Goal: Task Accomplishment & Management: Use online tool/utility

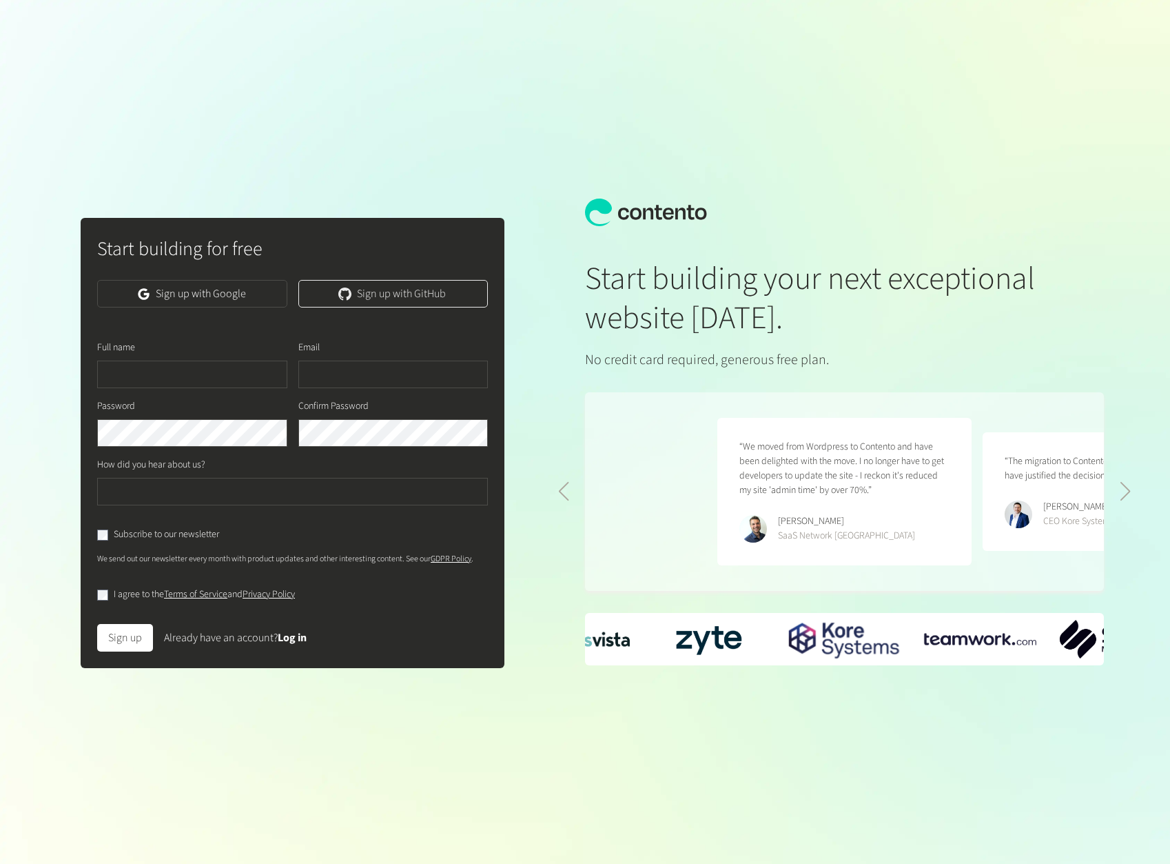
scroll to position [0, 530]
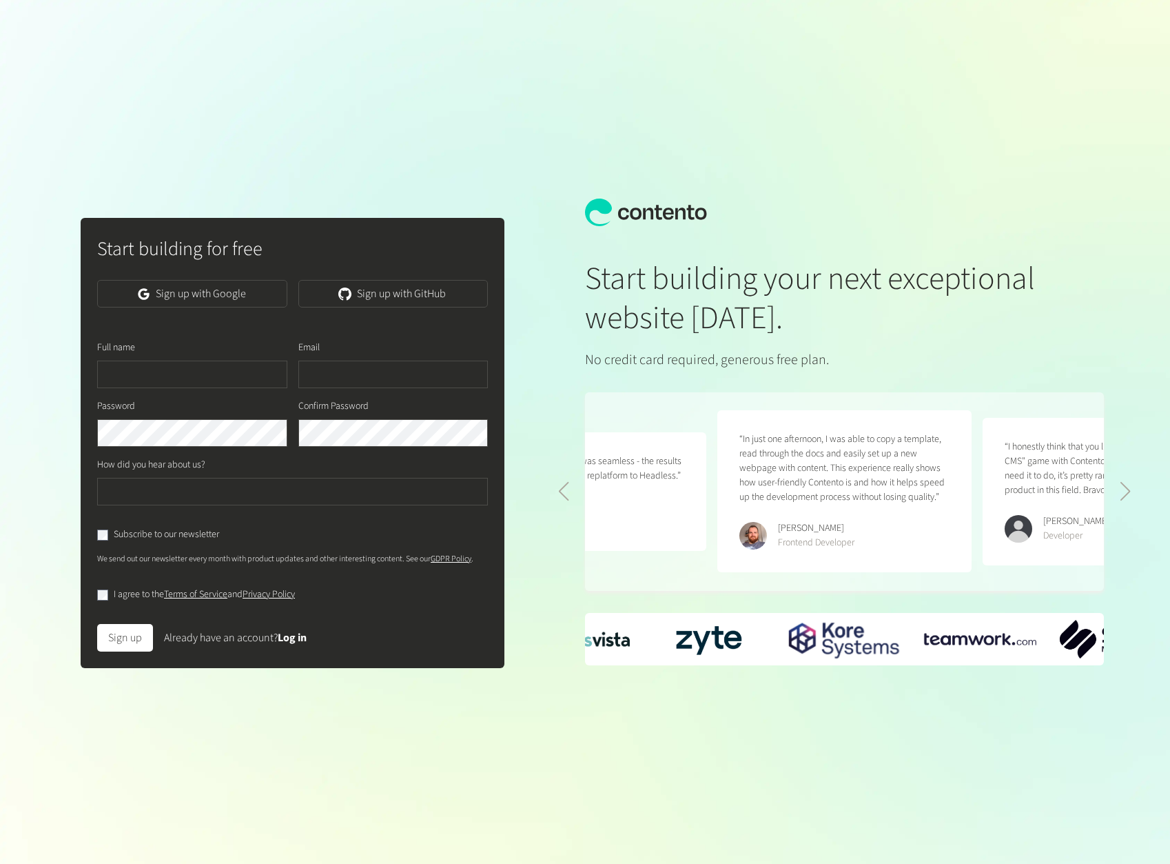
click at [290, 648] on div "Sign up Already have an account? Log in" at bounding box center [292, 632] width 391 height 39
click at [292, 635] on link "Log in" at bounding box center [292, 637] width 29 height 15
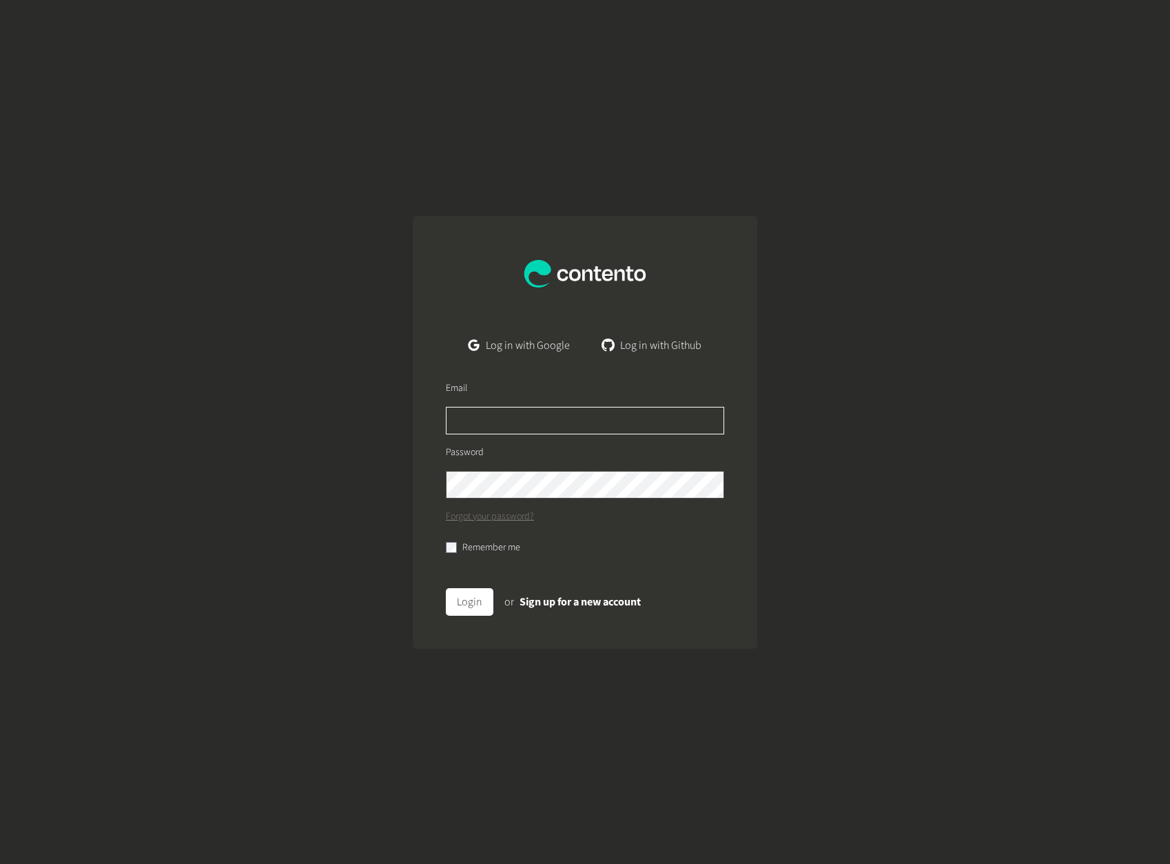
click at [484, 431] on input "text" at bounding box center [585, 421] width 278 height 28
type input "**********"
click at [446, 588] on button "Login" at bounding box center [470, 602] width 48 height 28
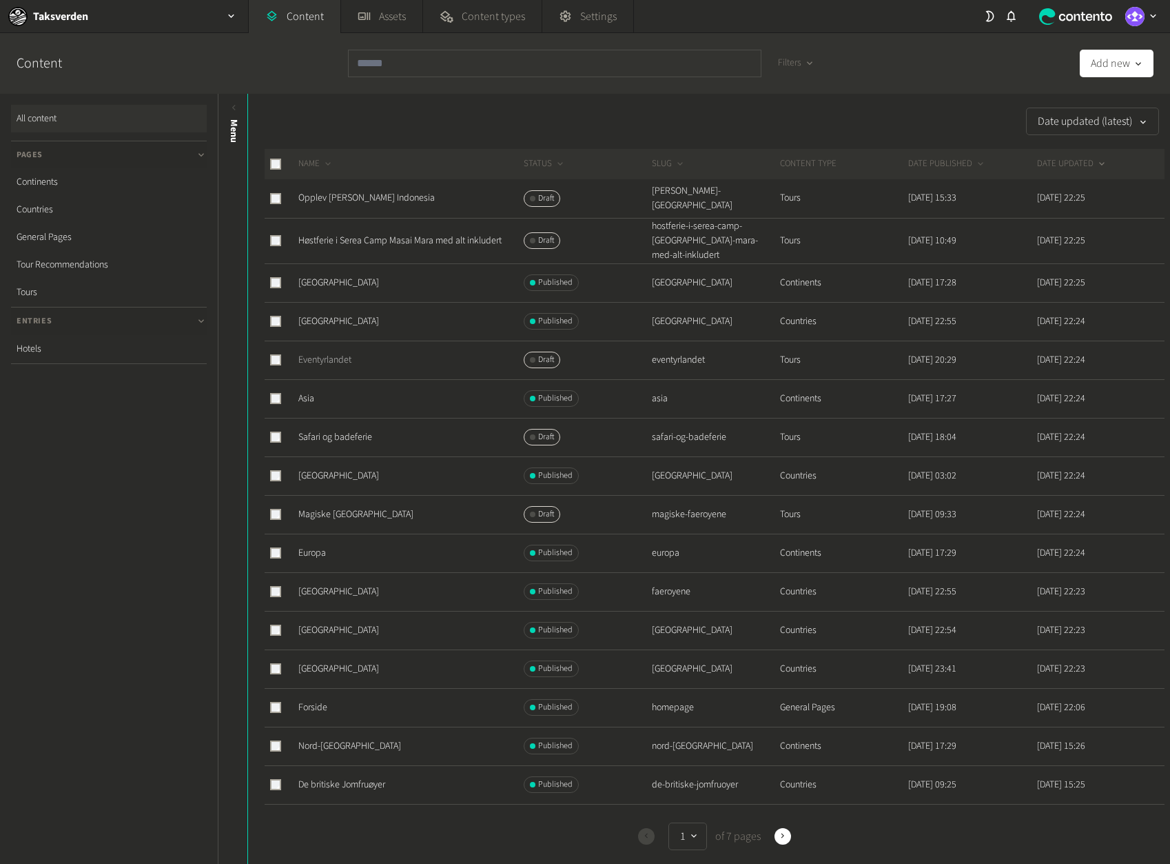
click at [319, 353] on link "Eventyrlandet" at bounding box center [324, 360] width 53 height 14
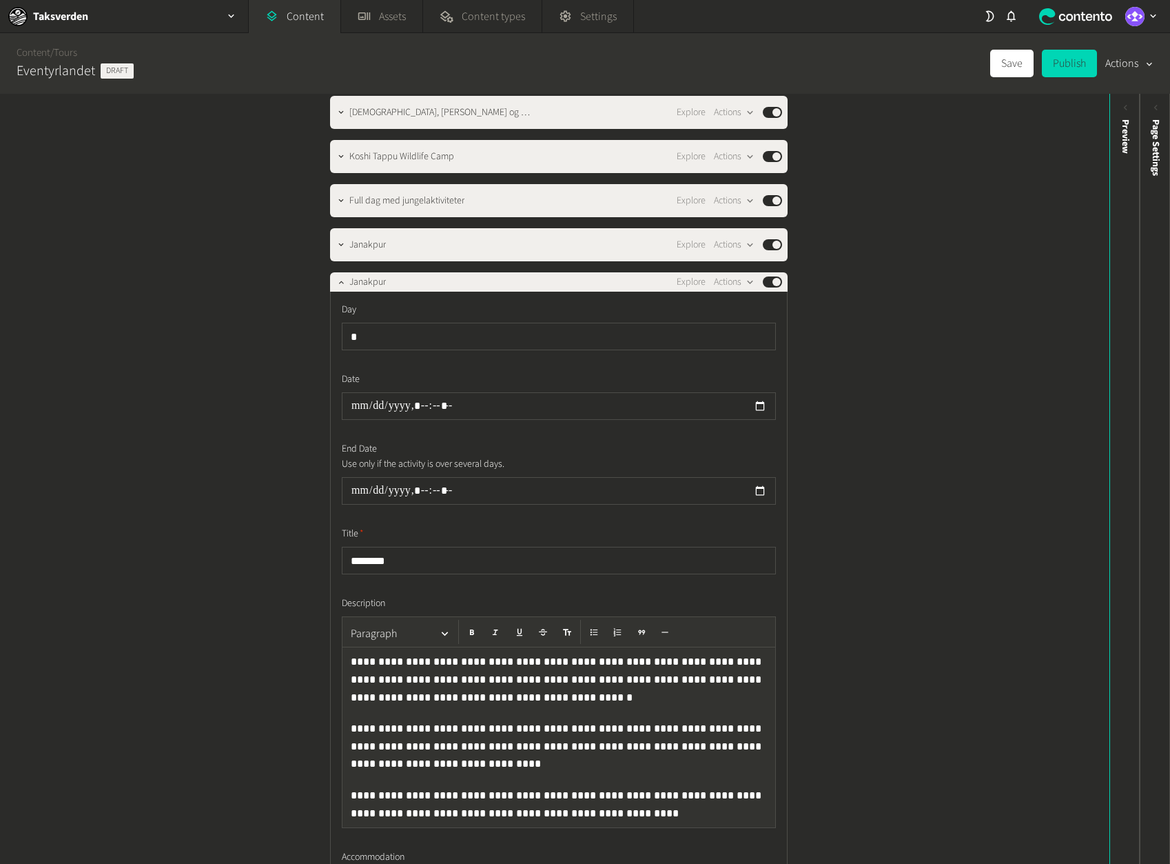
scroll to position [1743, 0]
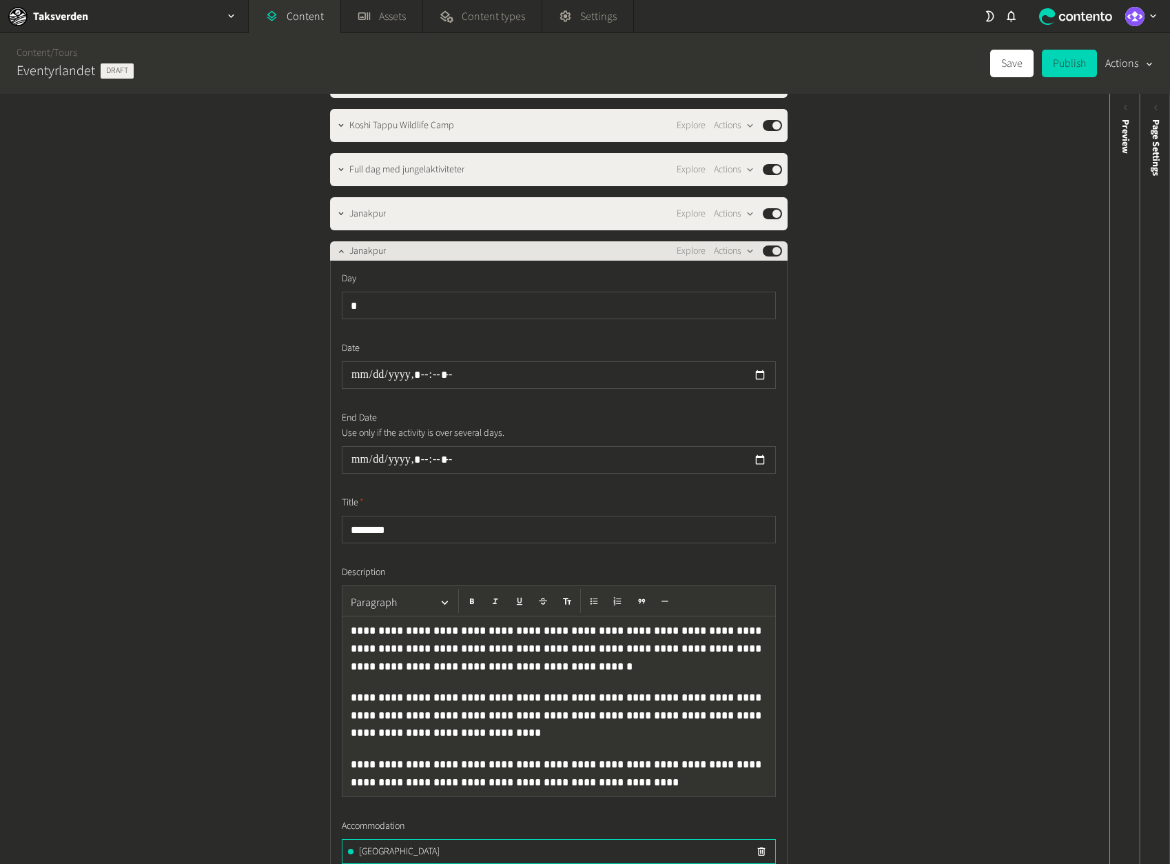
click at [378, 249] on span "Janakpur" at bounding box center [367, 251] width 37 height 14
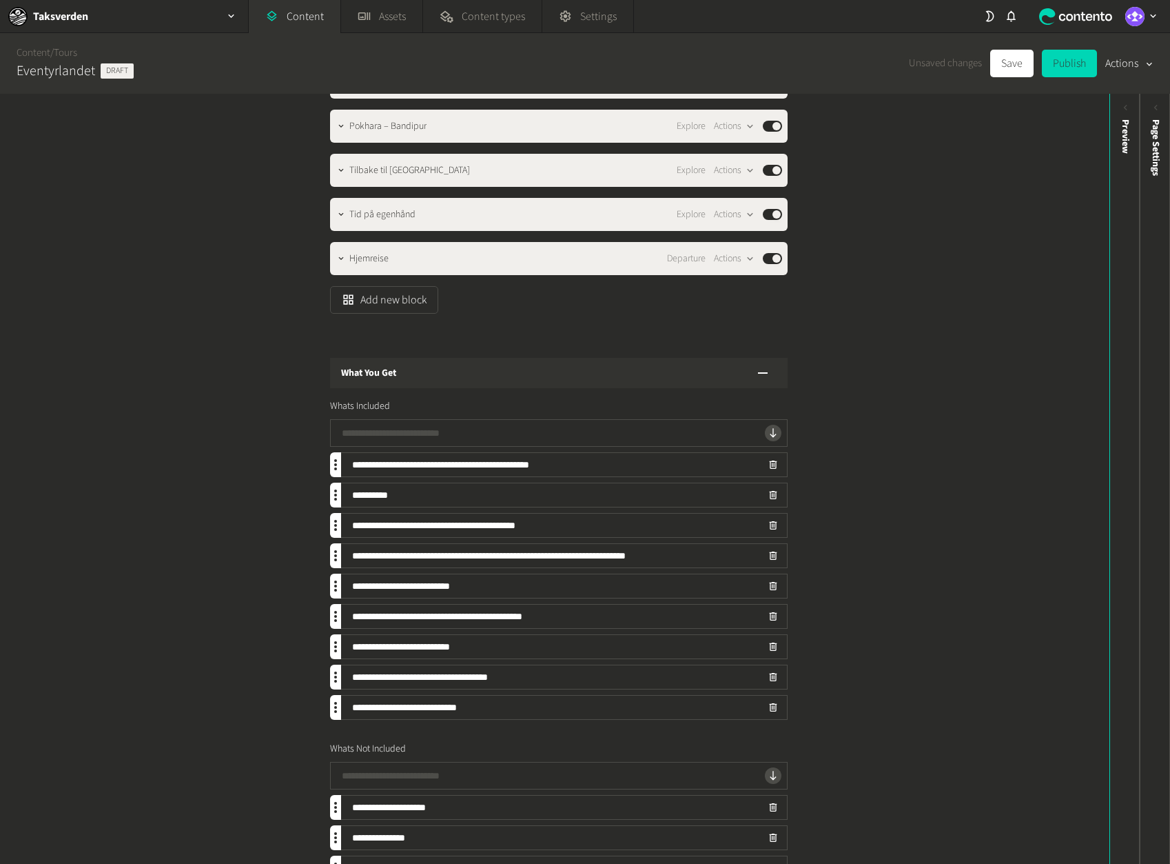
scroll to position [2214, 0]
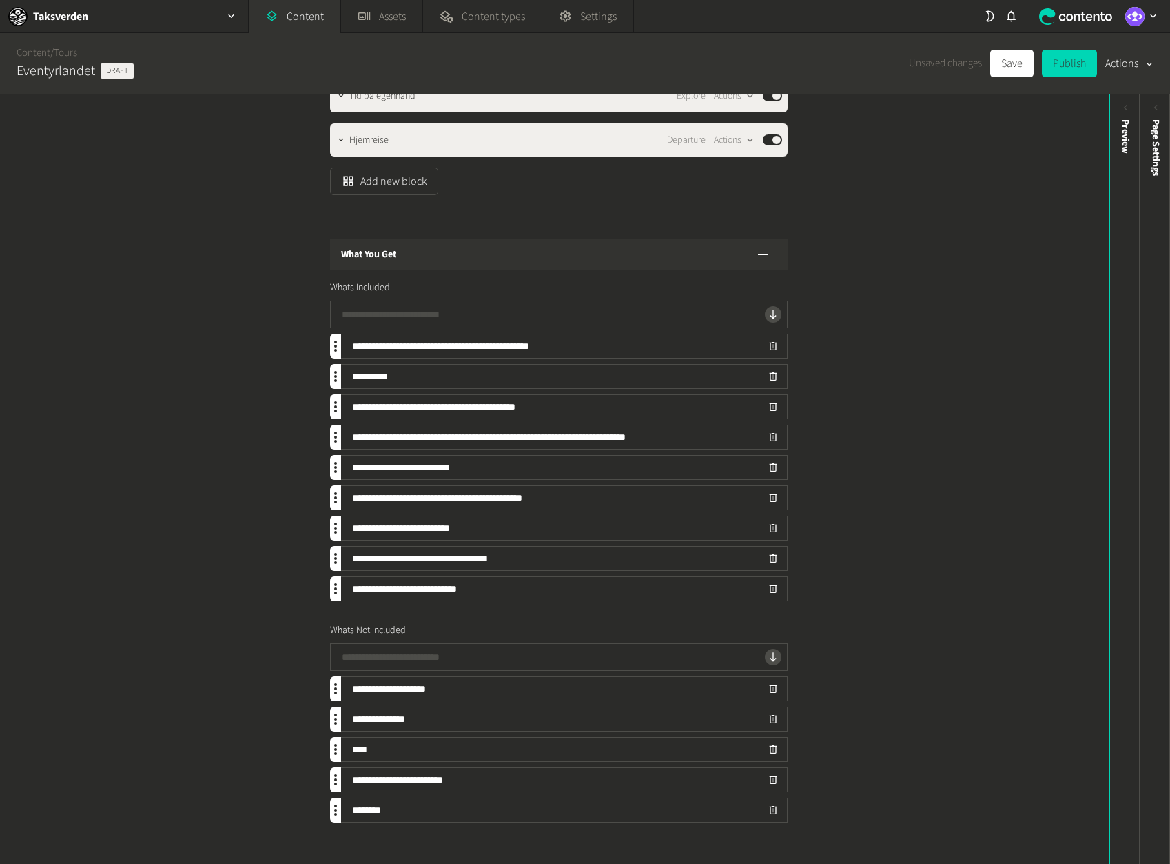
click at [374, 289] on span "Whats Included" at bounding box center [360, 288] width 60 height 14
copy span "Whats Included"
click at [1129, 68] on button "Actions" at bounding box center [1129, 64] width 48 height 28
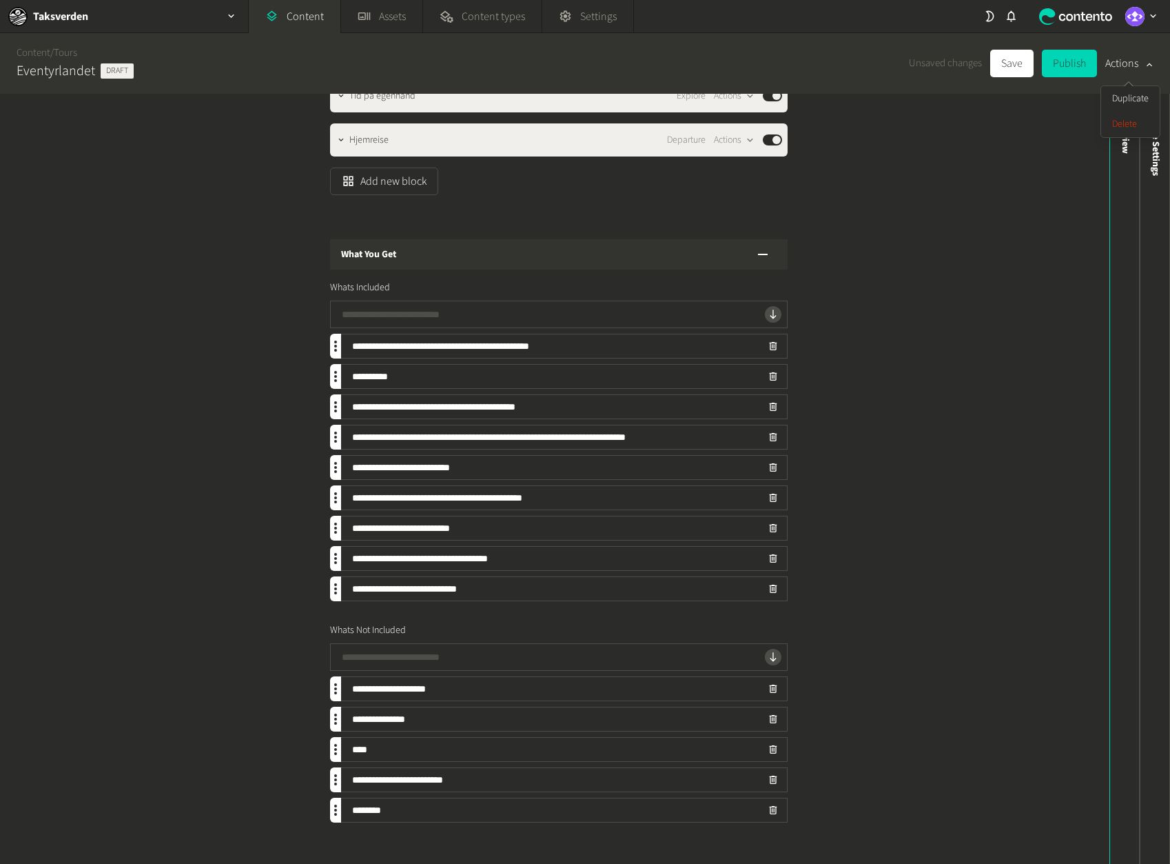
click at [1015, 170] on div "**********" at bounding box center [555, 479] width 1110 height 770
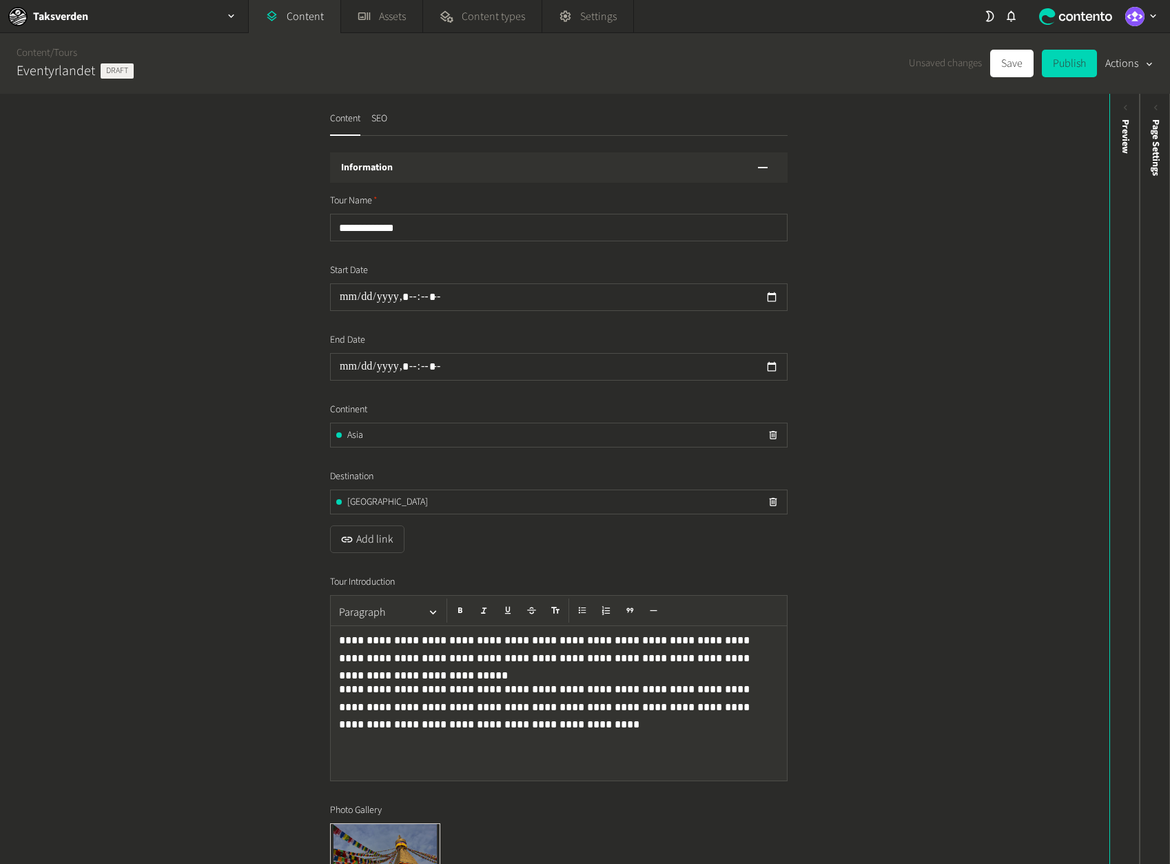
scroll to position [0, 0]
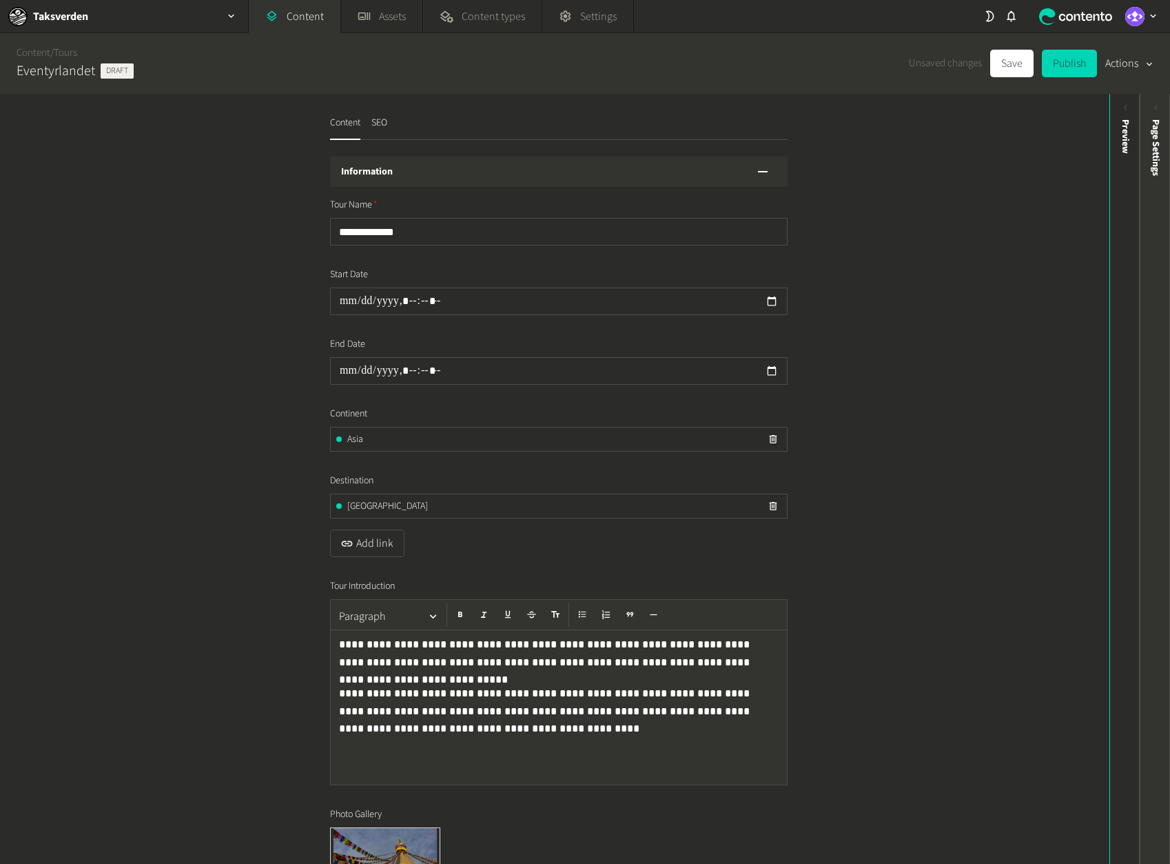
click at [1154, 156] on span "Page Settings" at bounding box center [1156, 147] width 14 height 57
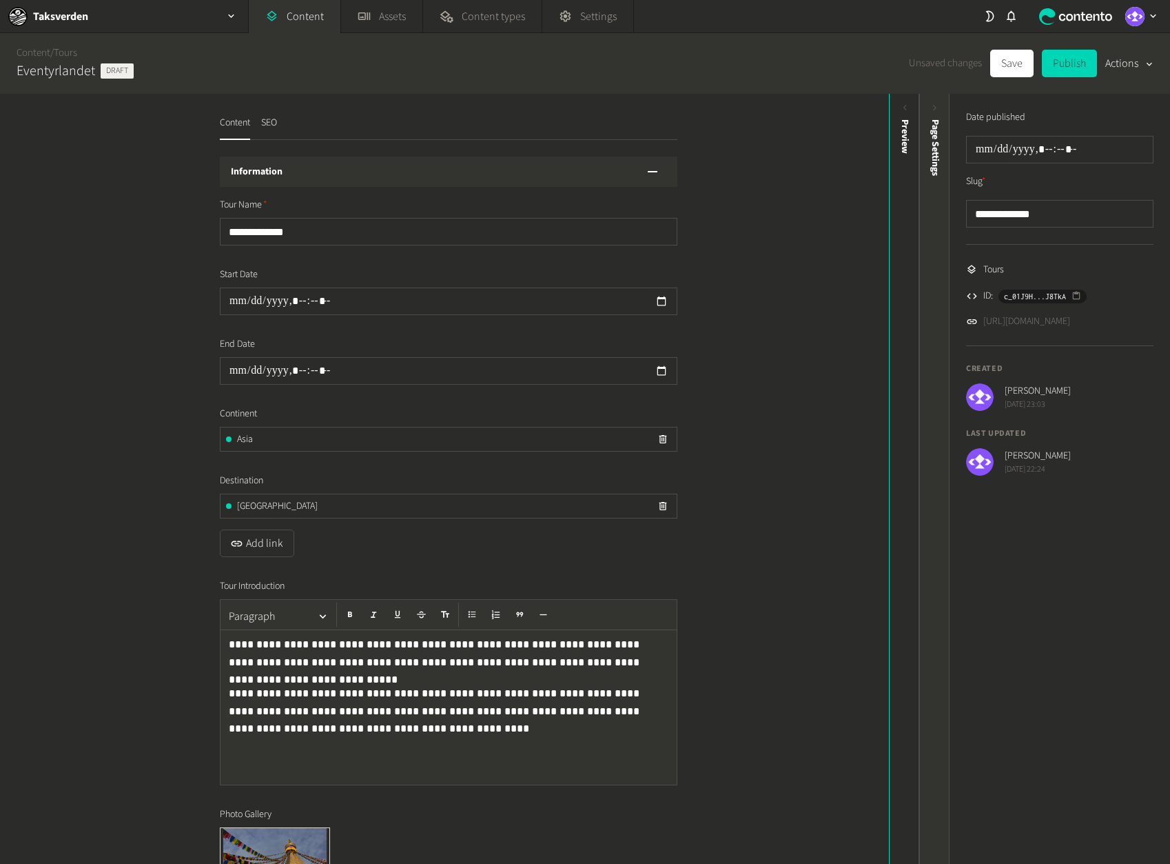
click at [943, 114] on div "Page Settings" at bounding box center [935, 226] width 30 height 248
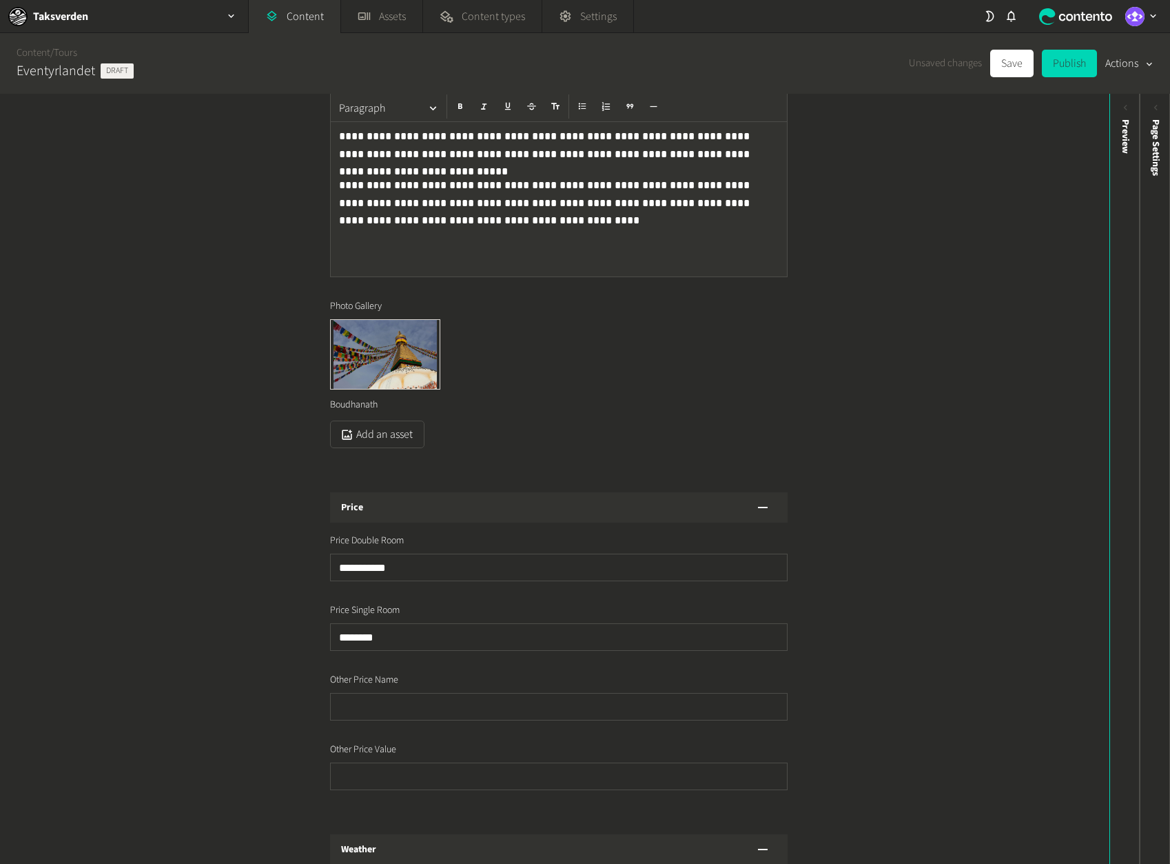
scroll to position [671, 0]
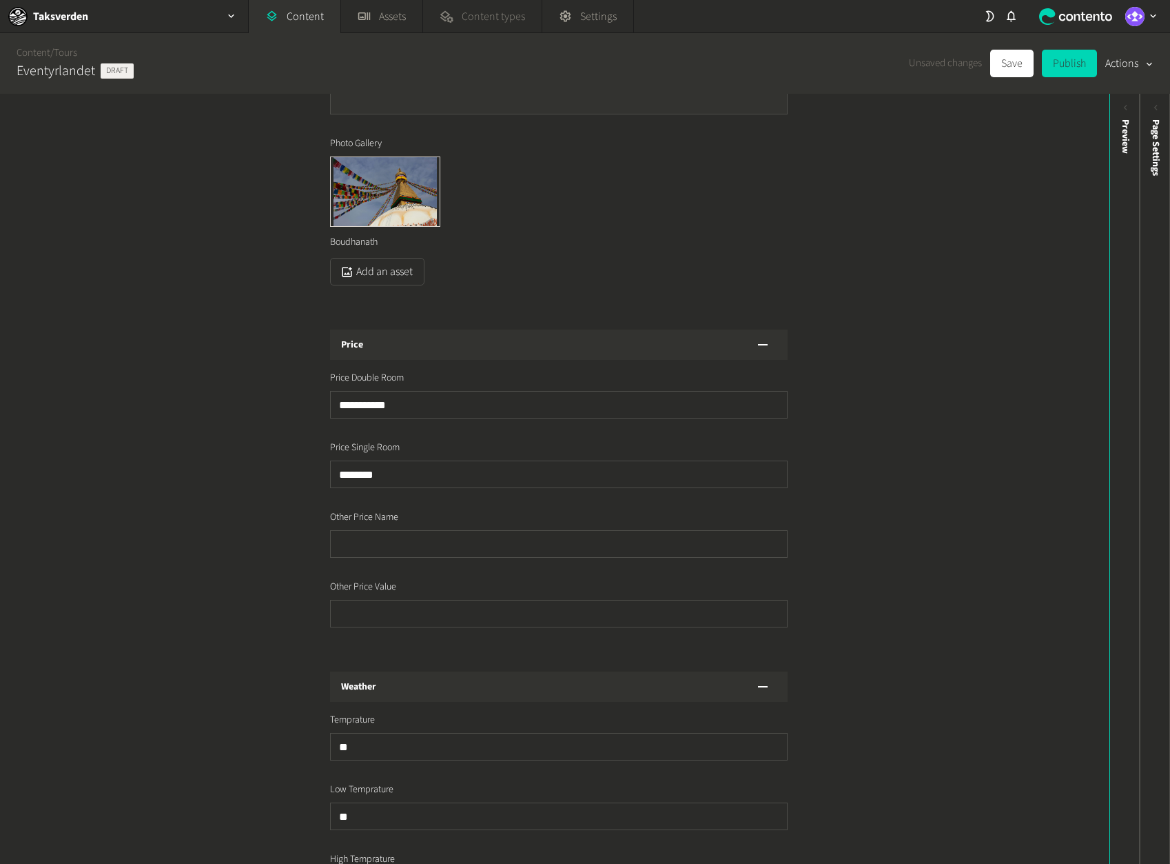
click at [476, 24] on span "Content types" at bounding box center [493, 16] width 63 height 17
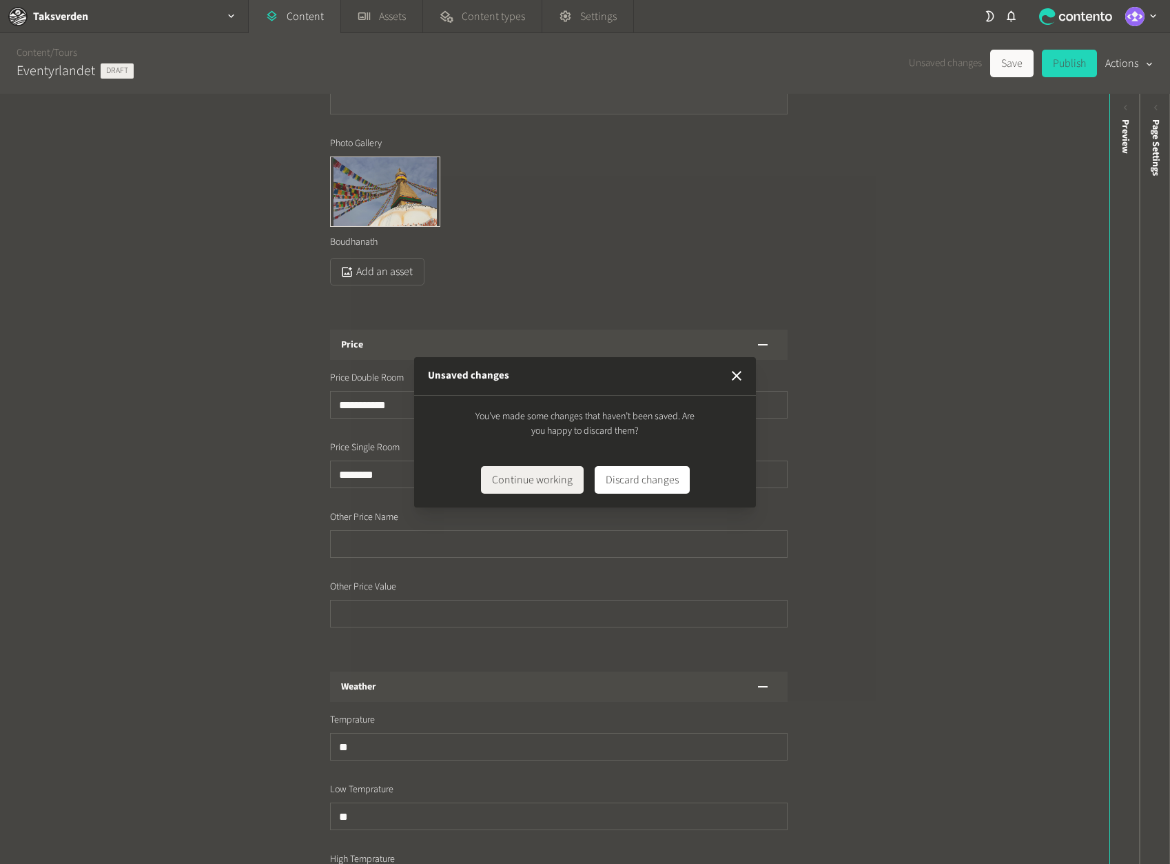
click at [630, 475] on button "Discard changes" at bounding box center [642, 480] width 95 height 28
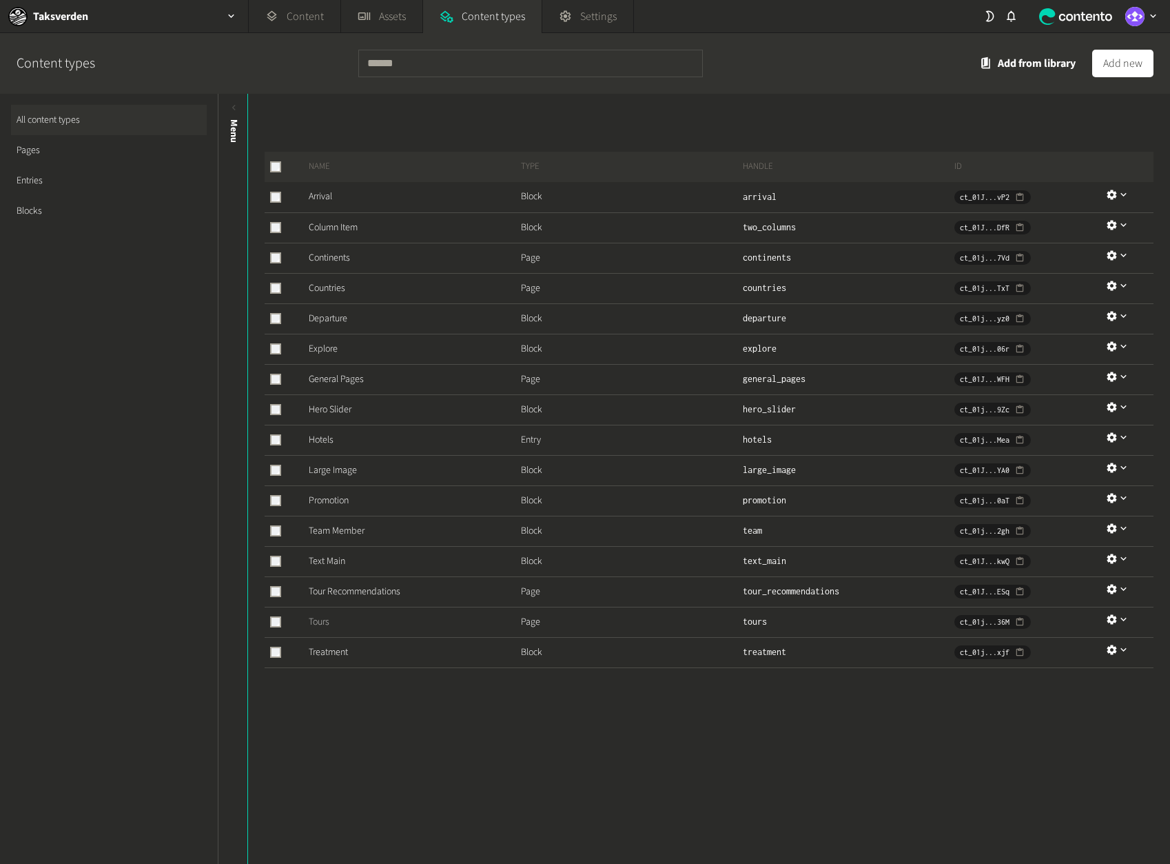
click at [320, 617] on link "Tours" at bounding box center [319, 622] width 21 height 14
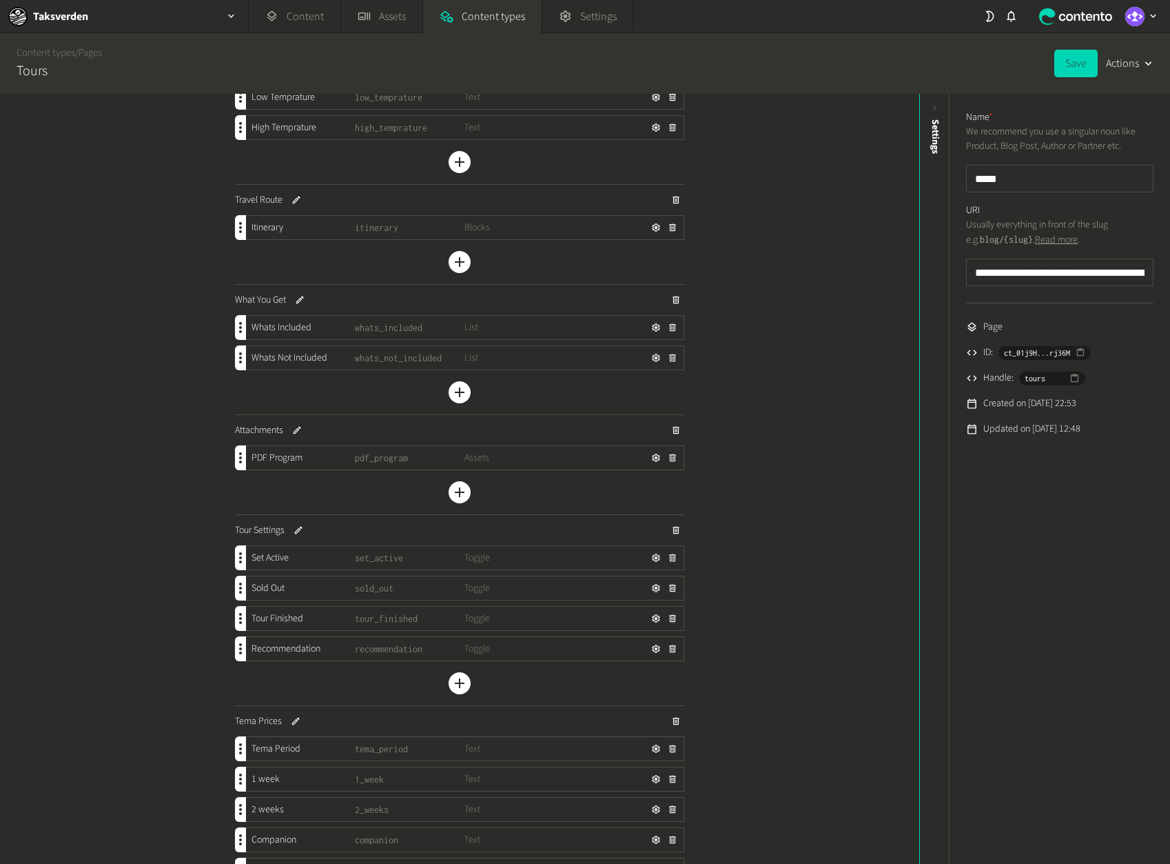
scroll to position [570, 0]
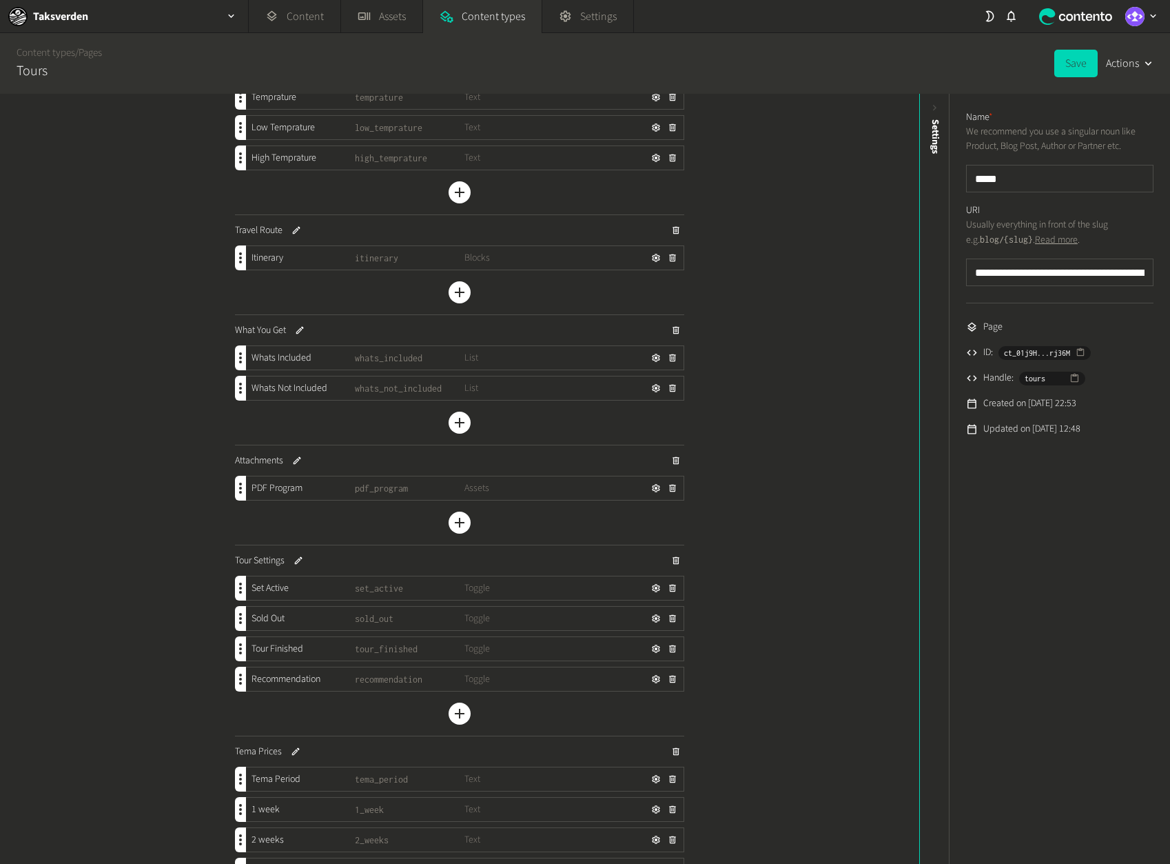
click at [388, 356] on span "whats_included" at bounding box center [410, 358] width 110 height 14
click at [652, 360] on icon "button" at bounding box center [656, 358] width 10 height 10
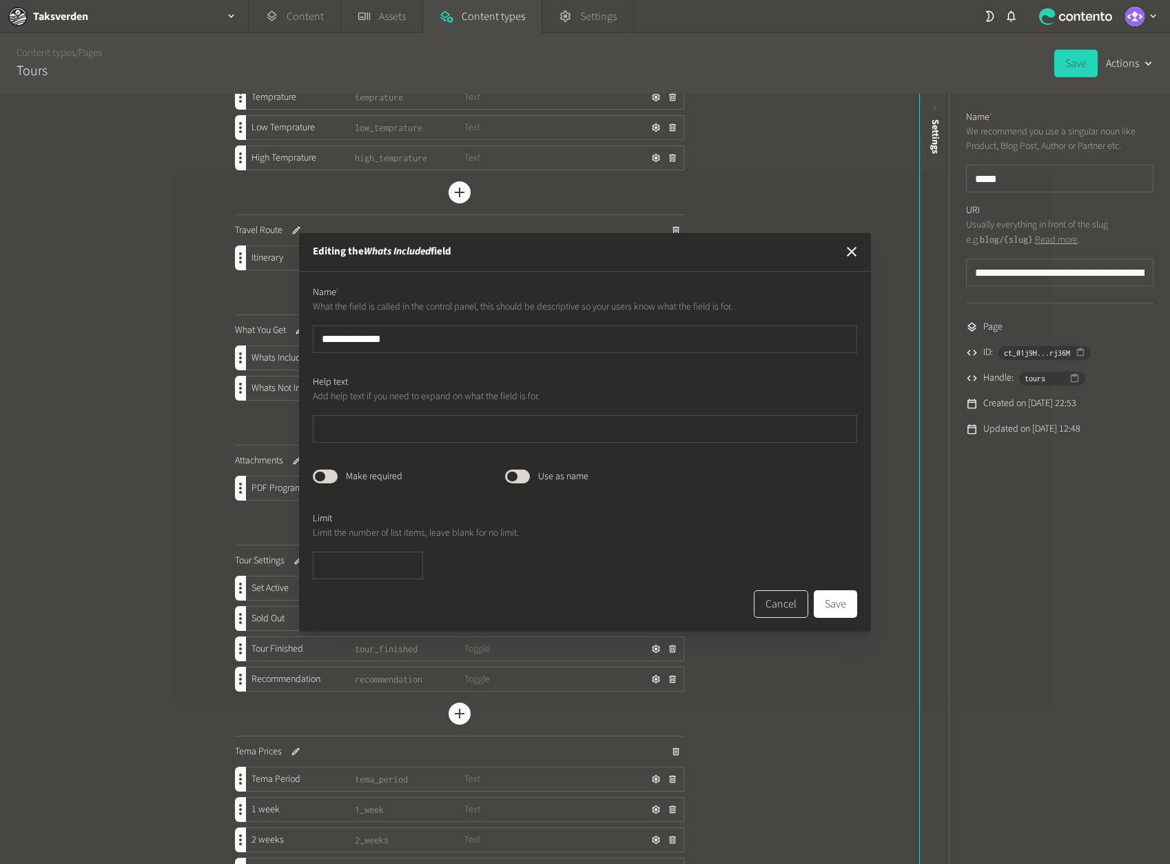
click at [786, 598] on button "Cancel" at bounding box center [781, 604] width 54 height 28
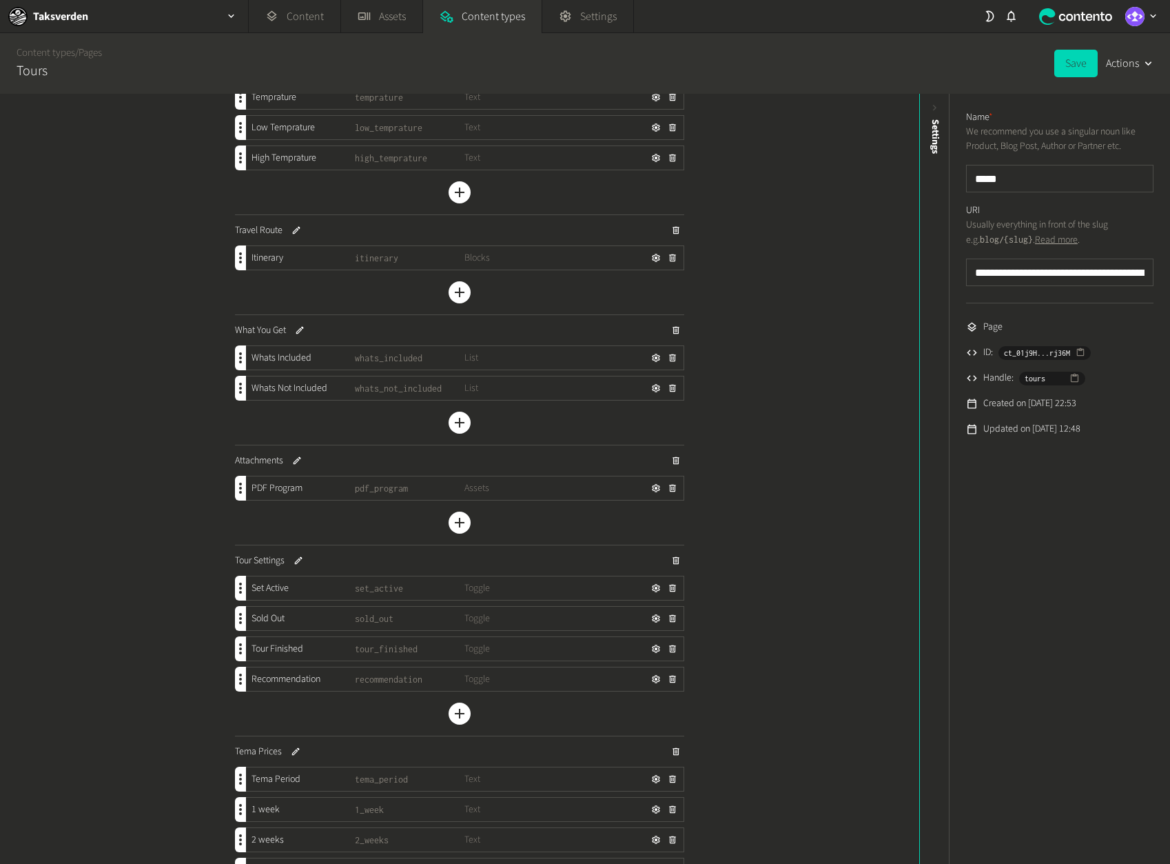
scroll to position [563, 0]
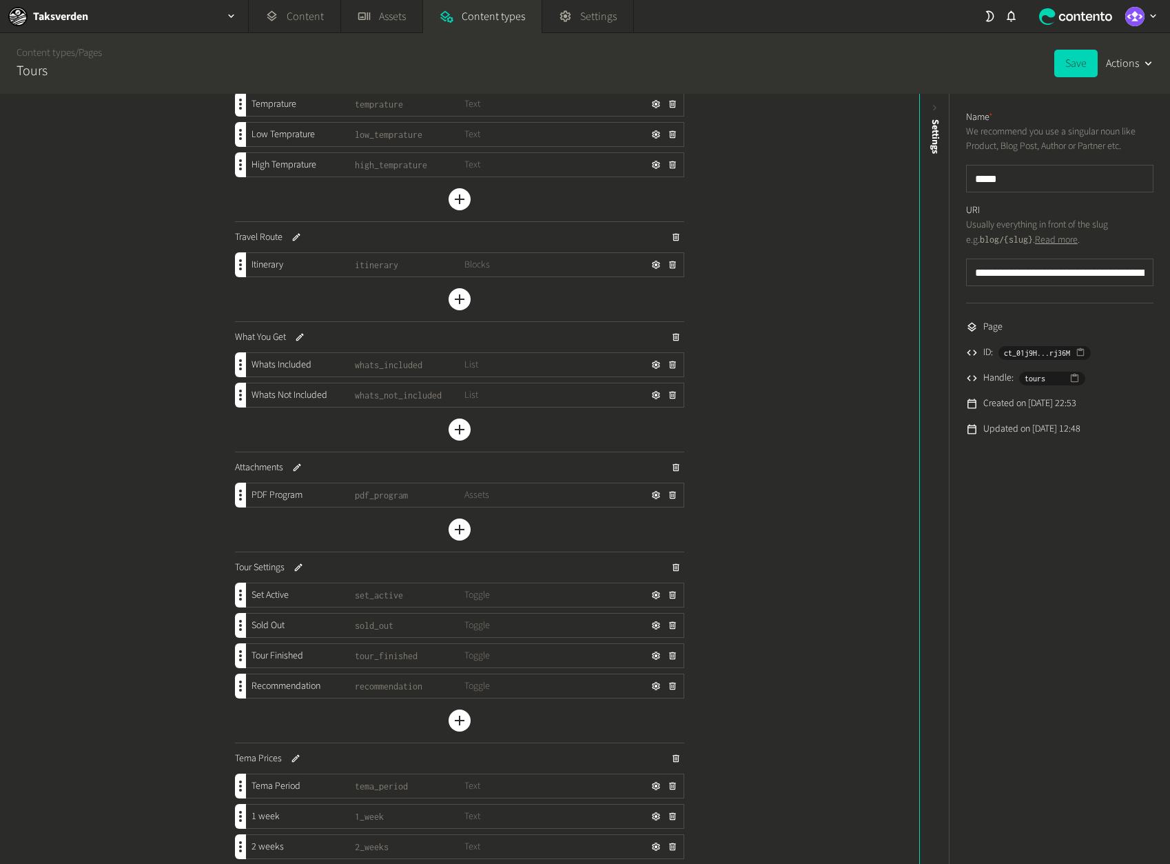
click at [290, 397] on span "Whats Not Included" at bounding box center [290, 395] width 76 height 14
copy span "Whats Not Included"
